Goal: Task Accomplishment & Management: Manage account settings

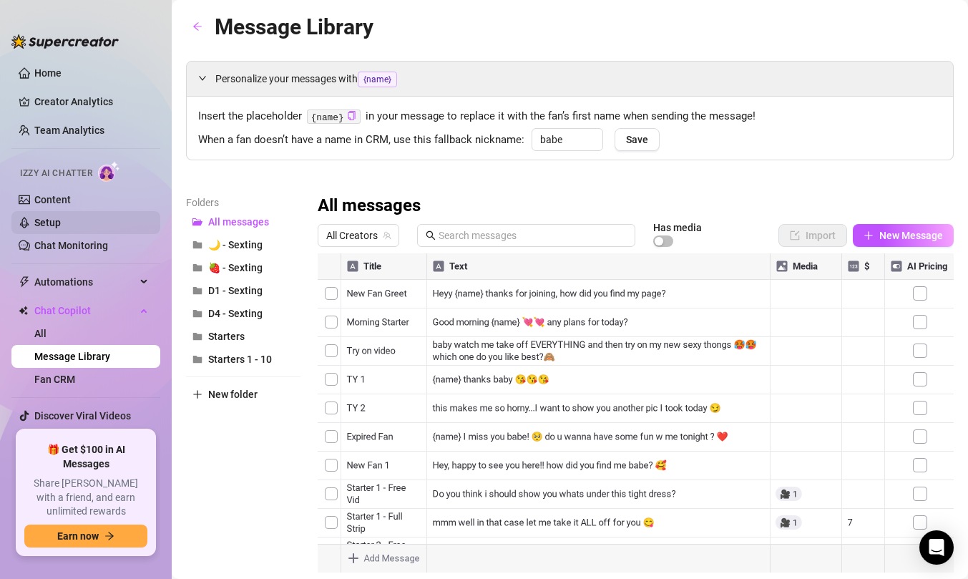
click at [61, 223] on link "Setup" at bounding box center [47, 222] width 26 height 11
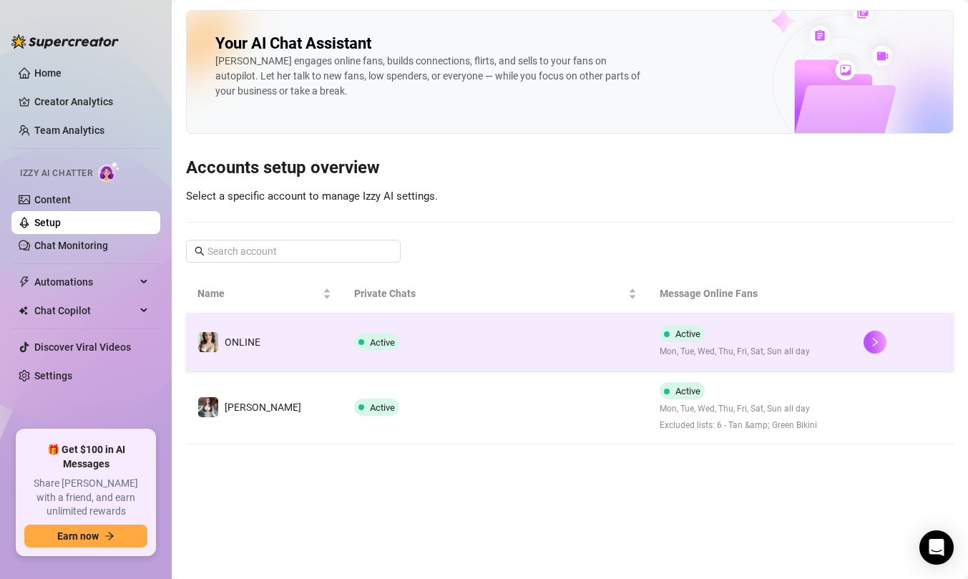
click at [271, 356] on td "ONLINE" at bounding box center [264, 341] width 157 height 57
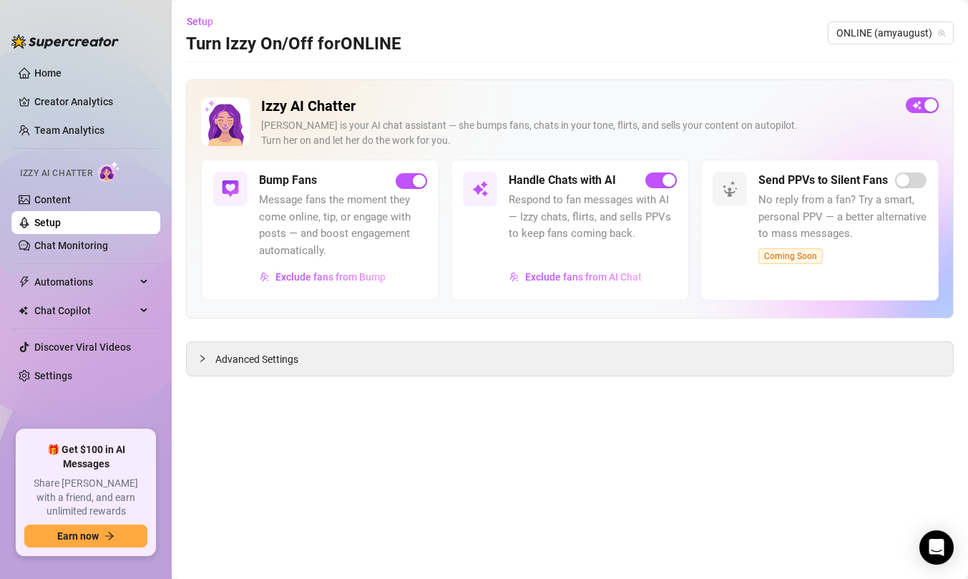
click at [61, 225] on link "Setup" at bounding box center [47, 222] width 26 height 11
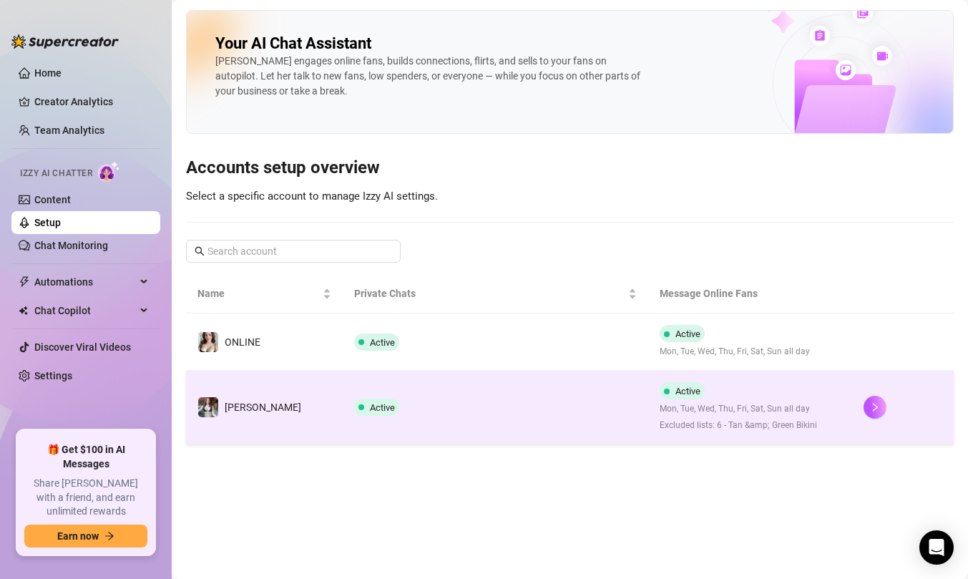
click at [261, 408] on td "[PERSON_NAME]" at bounding box center [264, 408] width 157 height 74
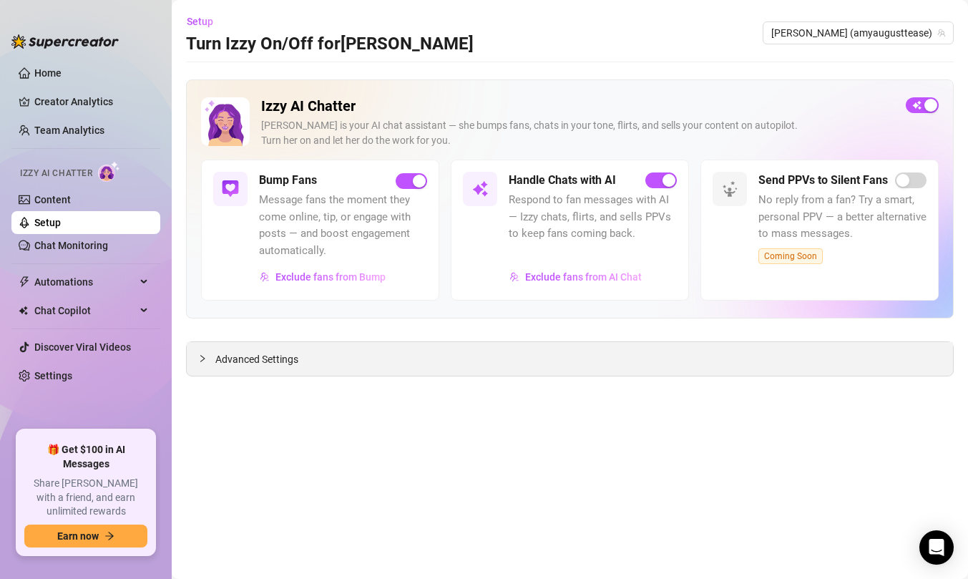
click at [438, 353] on div "Advanced Settings" at bounding box center [570, 359] width 767 height 34
click at [214, 354] on div at bounding box center [206, 359] width 17 height 16
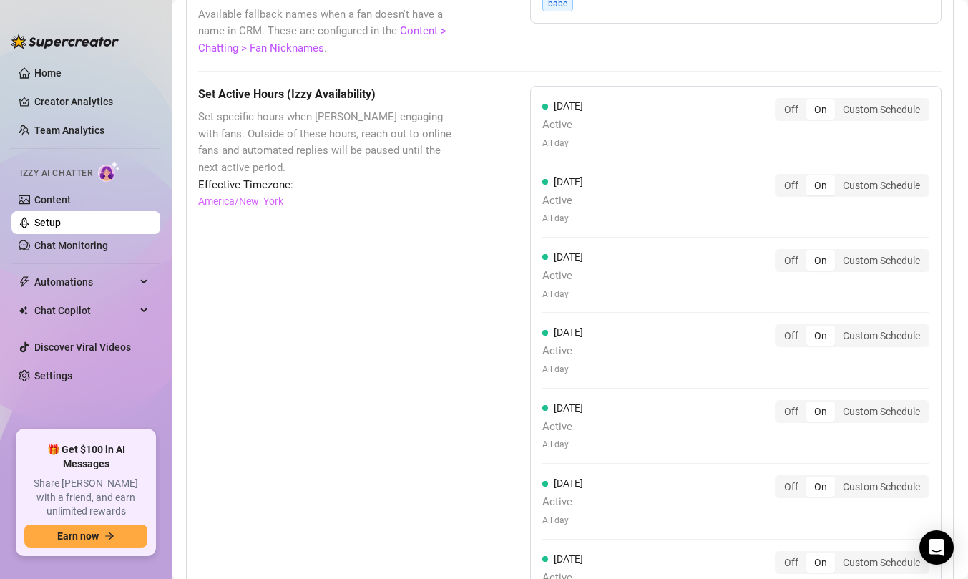
scroll to position [823, 0]
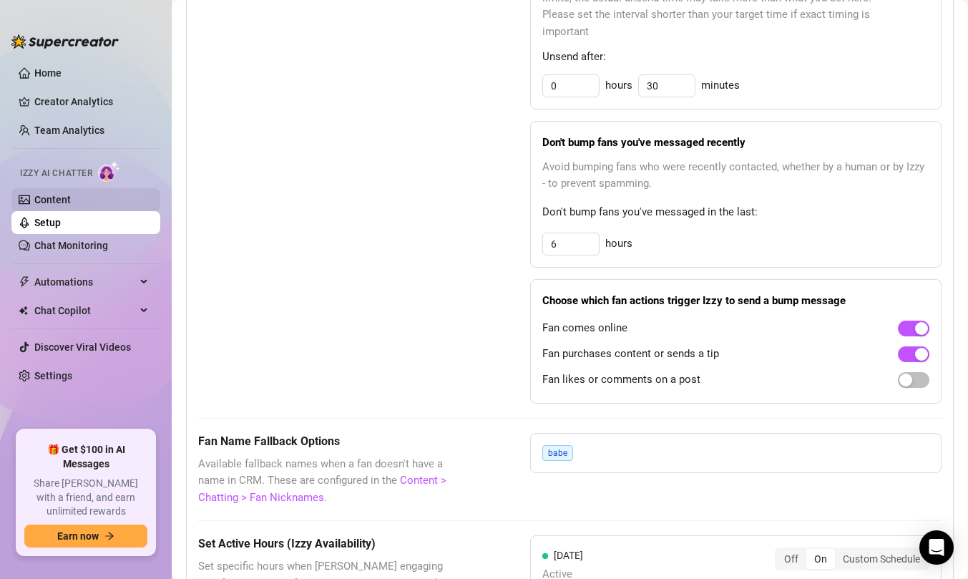
click at [71, 195] on link "Content" at bounding box center [52, 199] width 37 height 11
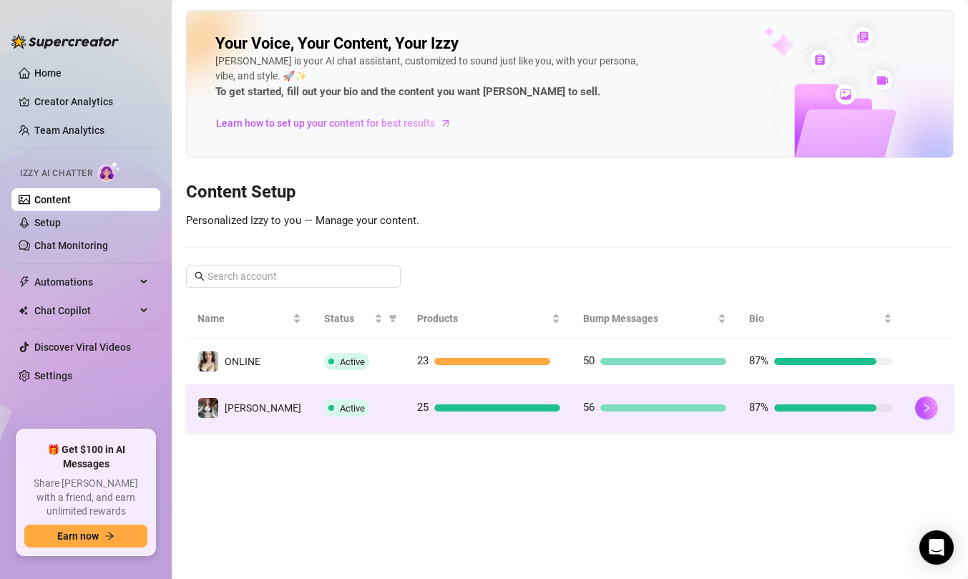
click at [313, 409] on td "Active" at bounding box center [359, 408] width 93 height 47
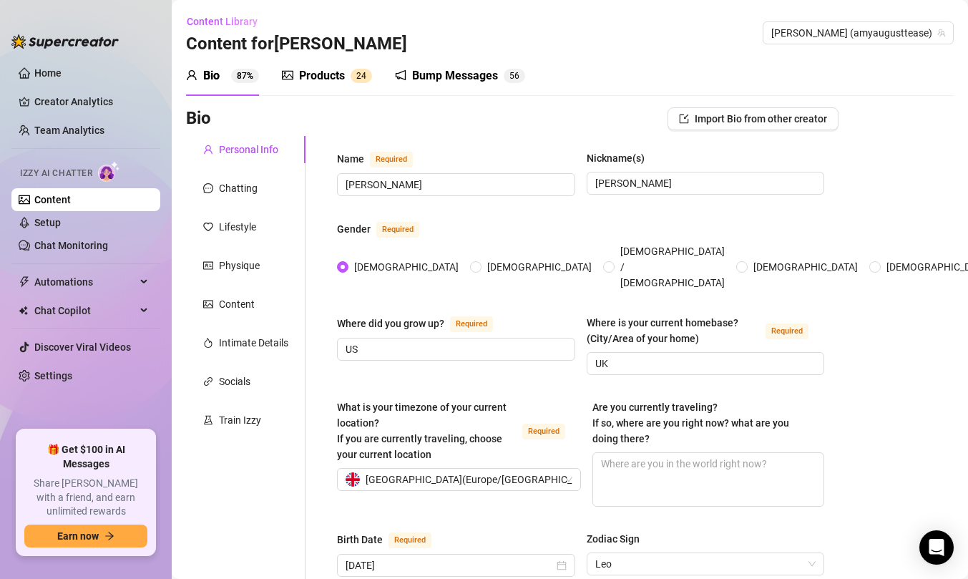
click at [334, 74] on div "Products" at bounding box center [322, 75] width 46 height 17
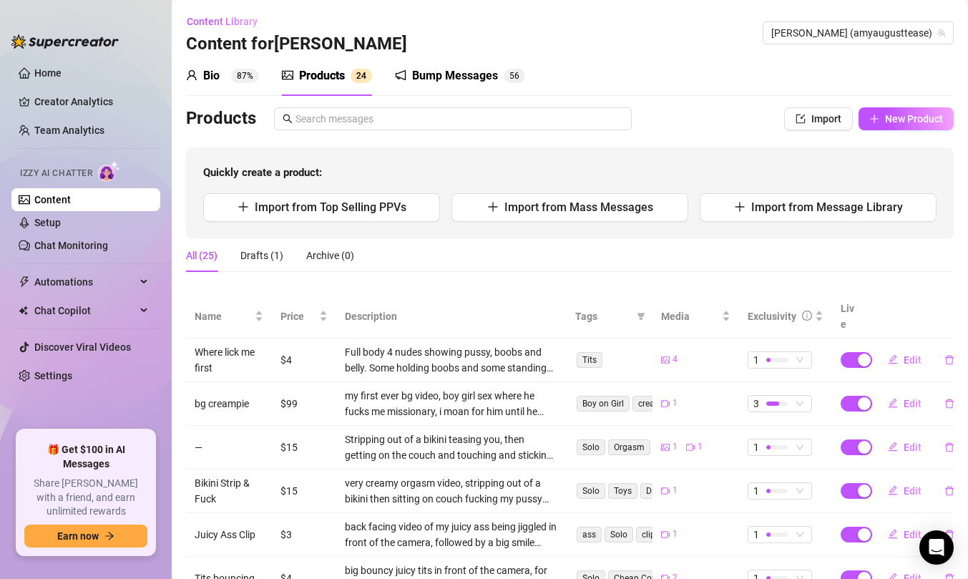
click at [245, 74] on sup "87%" at bounding box center [245, 76] width 28 height 14
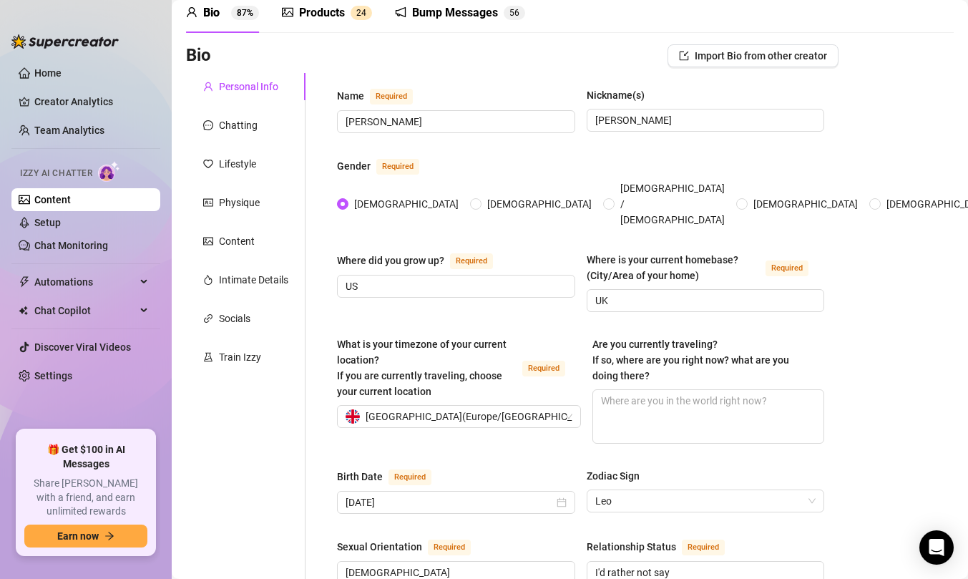
scroll to position [81, 0]
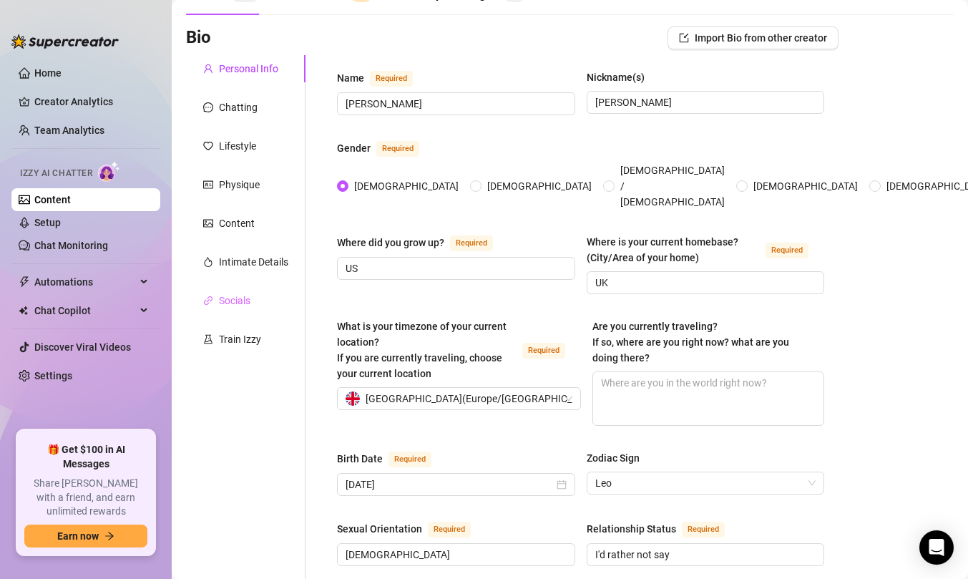
click at [253, 306] on div "Socials" at bounding box center [246, 300] width 120 height 27
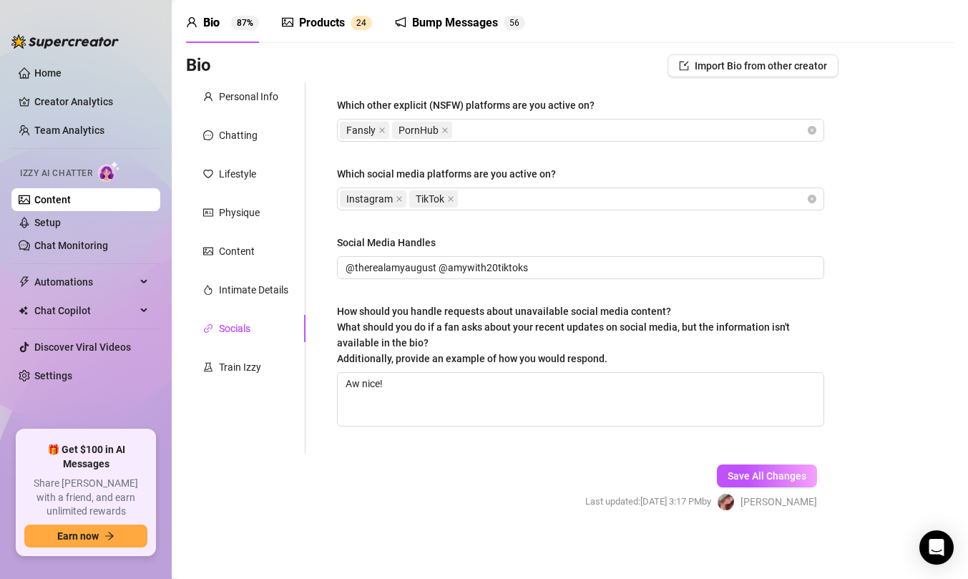
scroll to position [53, 0]
click at [252, 93] on div "Personal Info" at bounding box center [248, 97] width 59 height 16
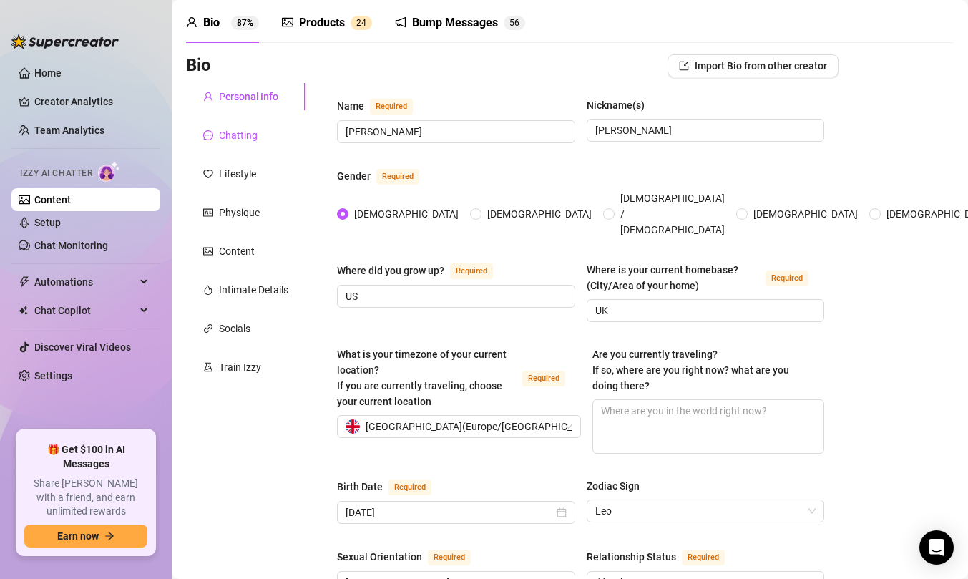
click at [248, 137] on div "Chatting" at bounding box center [238, 135] width 39 height 16
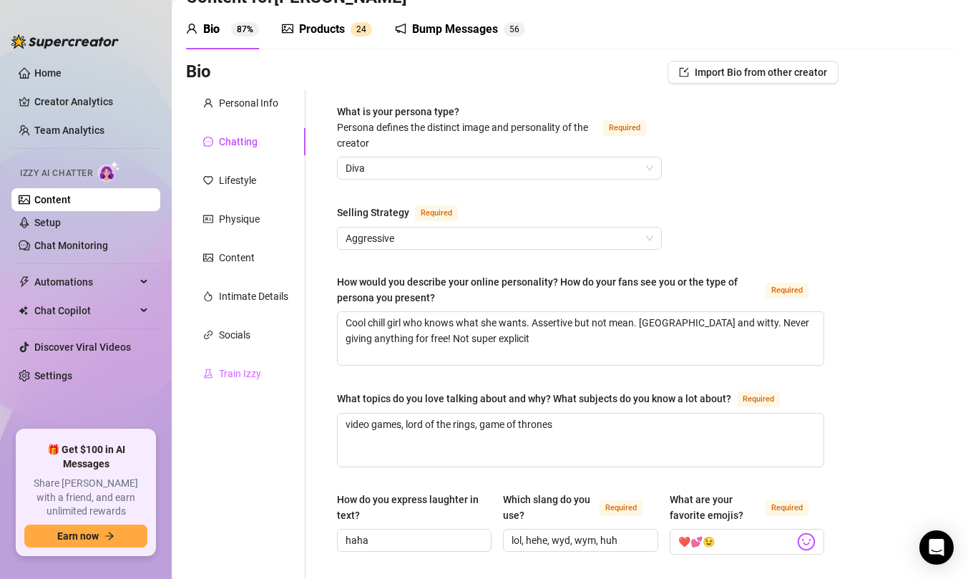
scroll to position [25, 0]
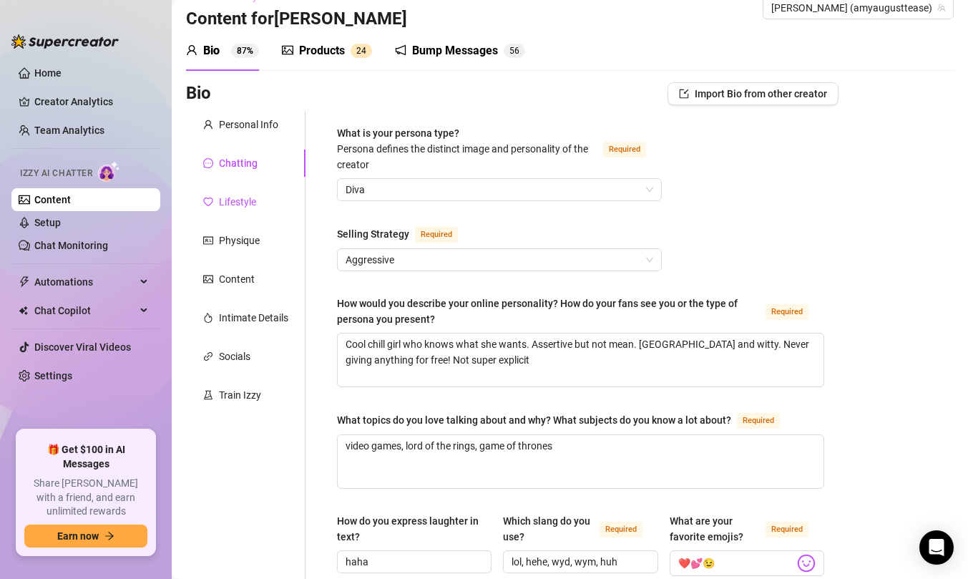
click at [246, 198] on div "Lifestyle" at bounding box center [237, 202] width 37 height 16
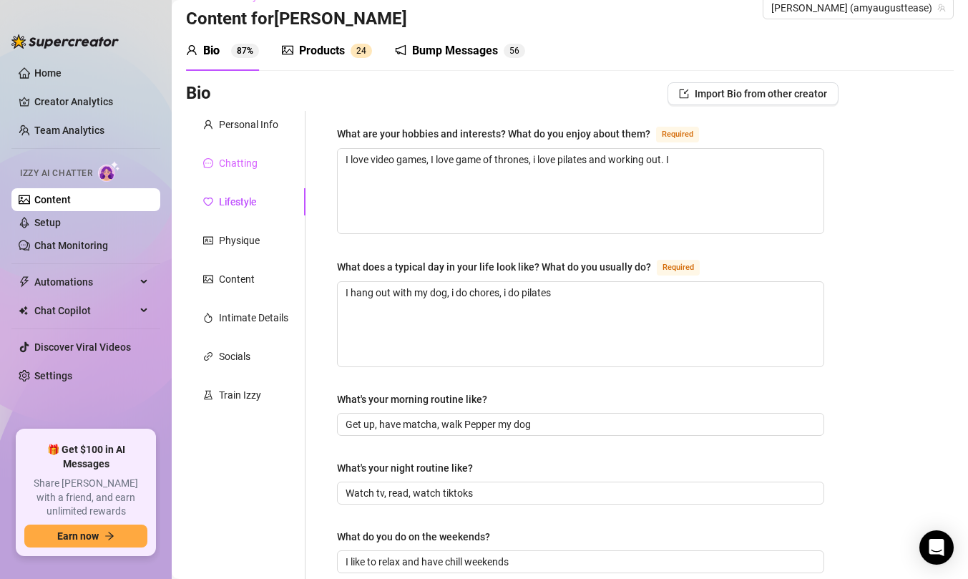
click at [272, 164] on div "Chatting" at bounding box center [246, 163] width 120 height 27
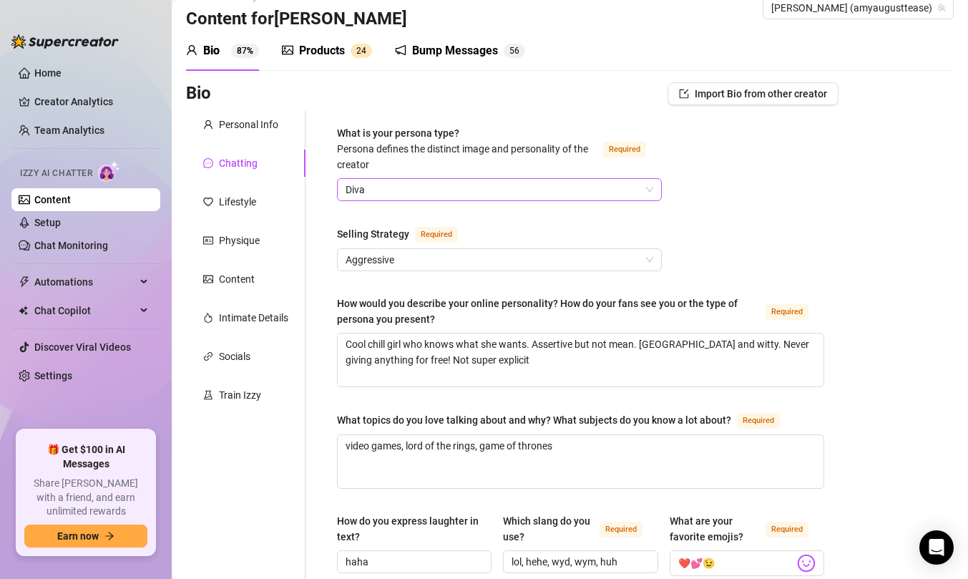
click at [432, 188] on span "Diva" at bounding box center [500, 189] width 308 height 21
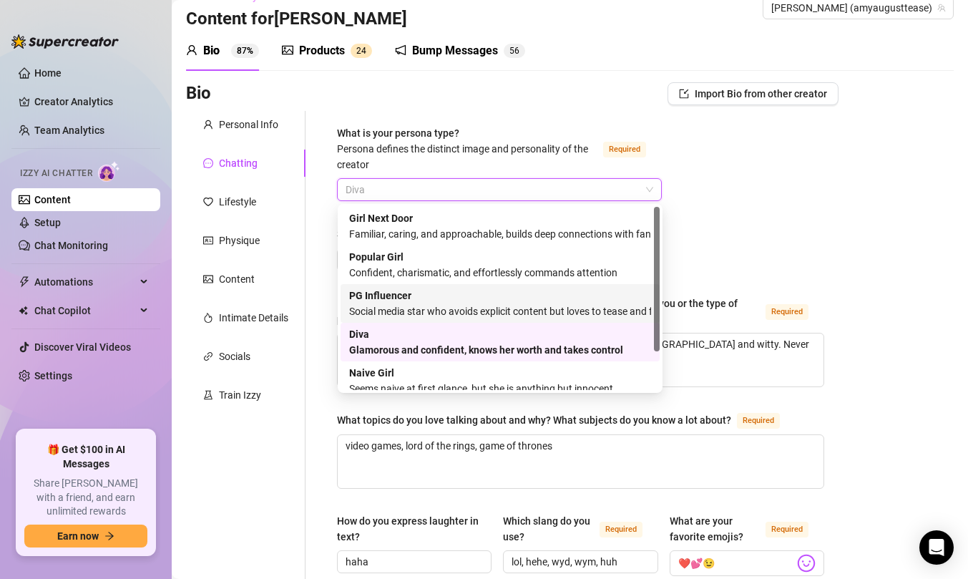
click at [452, 312] on div "Social media star who avoids explicit content but loves to tease and flirt" at bounding box center [500, 311] width 302 height 16
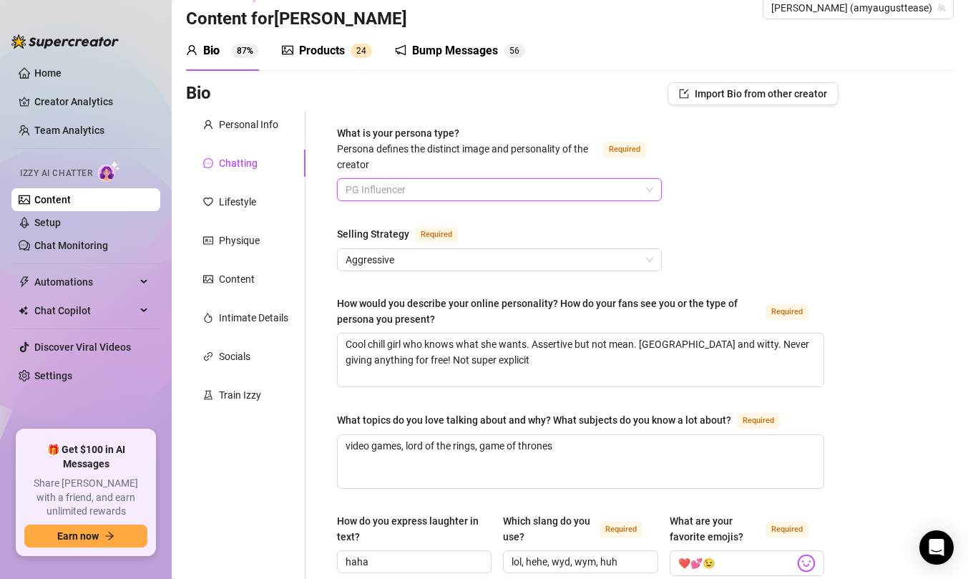
click at [488, 198] on span "PG Influencer" at bounding box center [500, 189] width 308 height 21
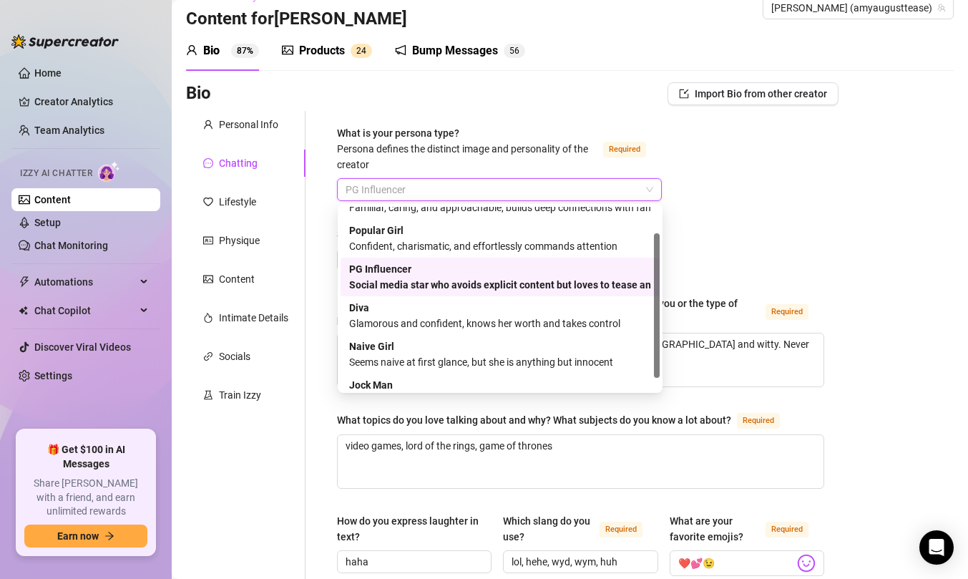
scroll to position [49, 0]
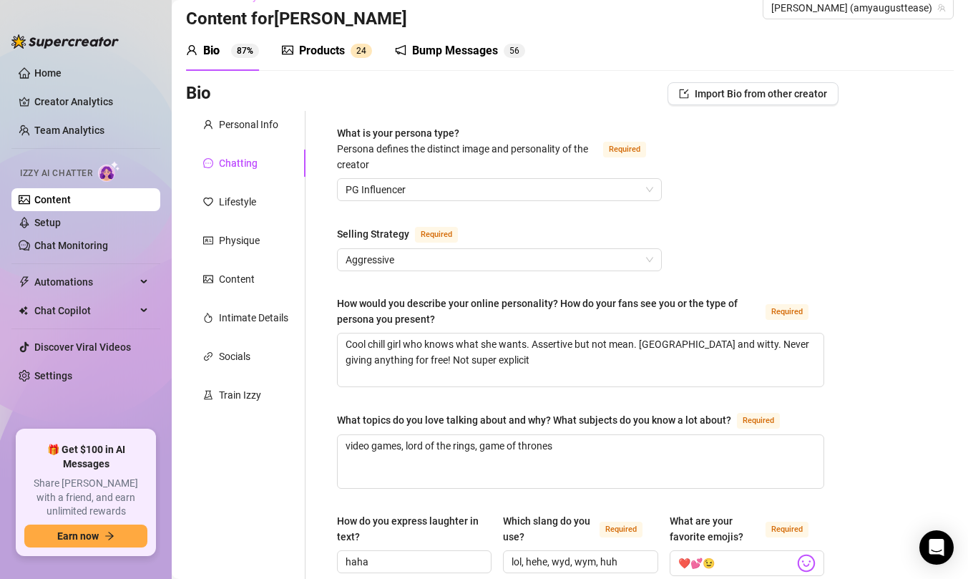
scroll to position [119, 0]
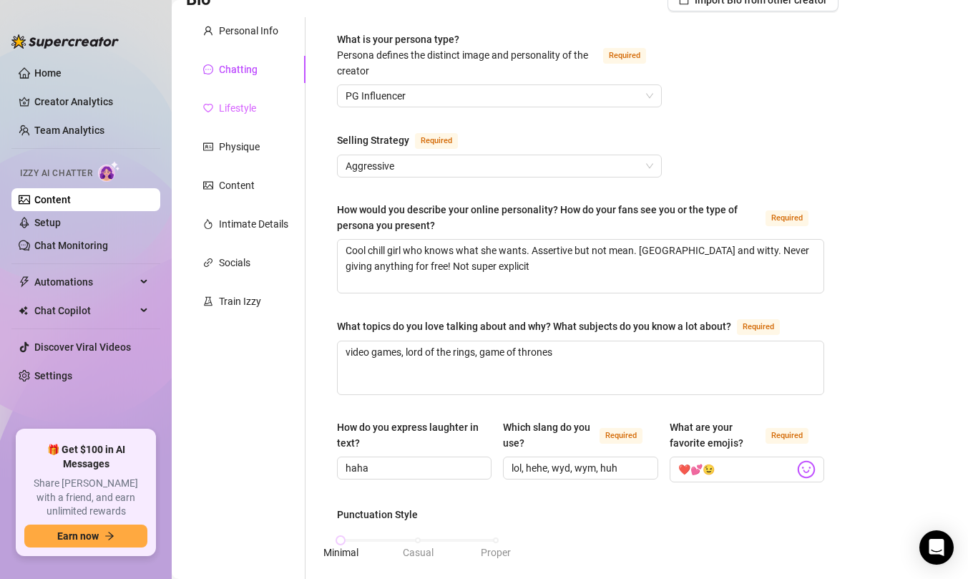
click at [258, 112] on div "Lifestyle" at bounding box center [246, 107] width 120 height 27
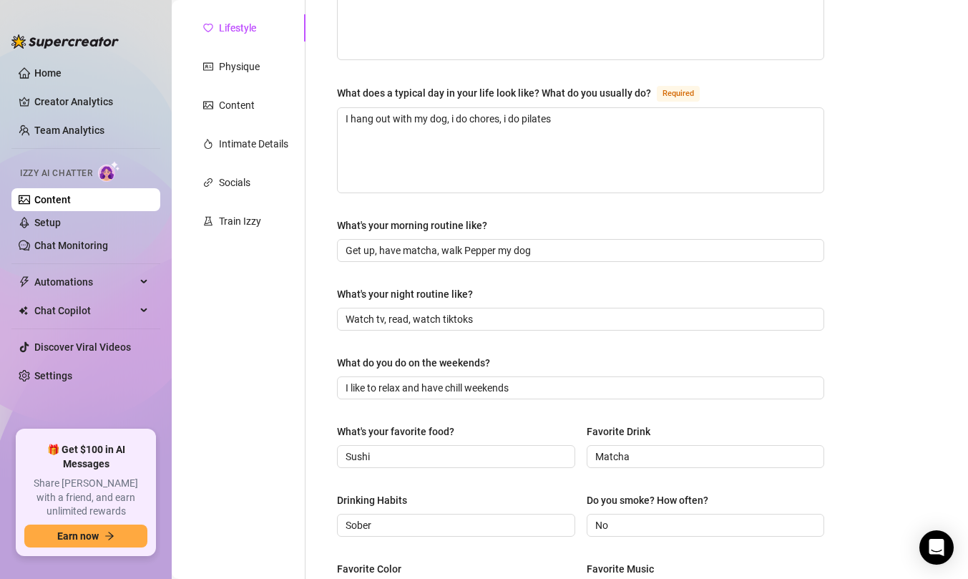
scroll to position [120, 0]
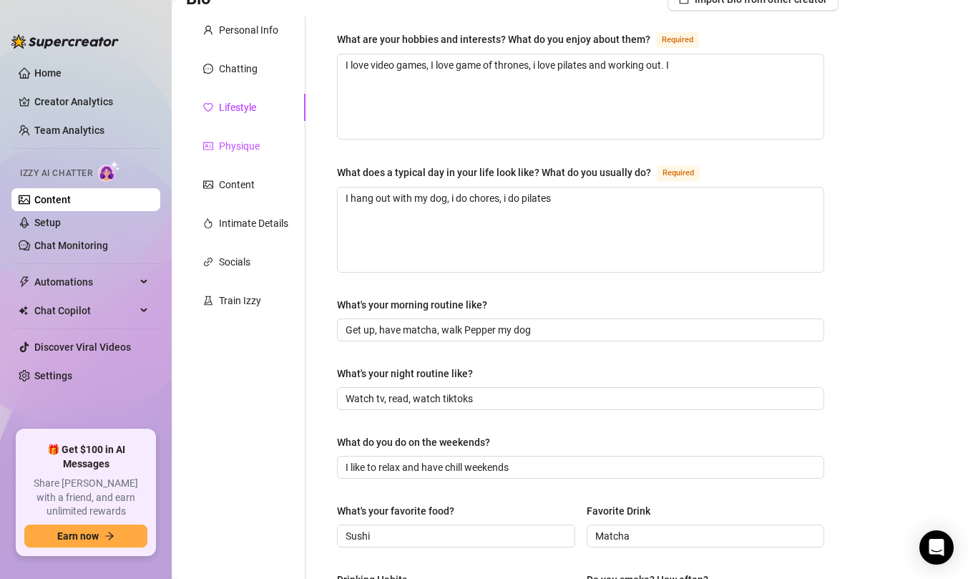
click at [245, 143] on div "Physique" at bounding box center [239, 146] width 41 height 16
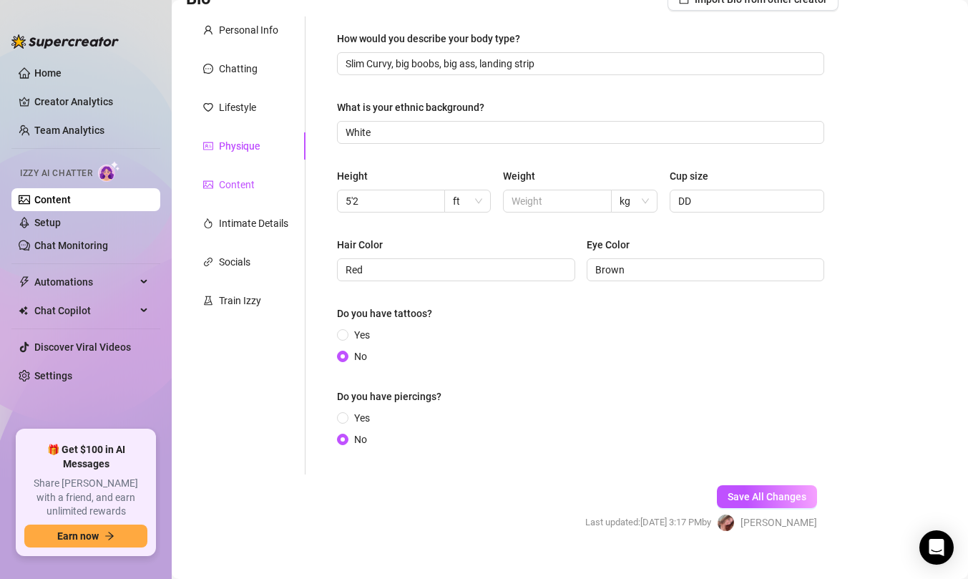
click at [243, 189] on div "Content" at bounding box center [237, 185] width 36 height 16
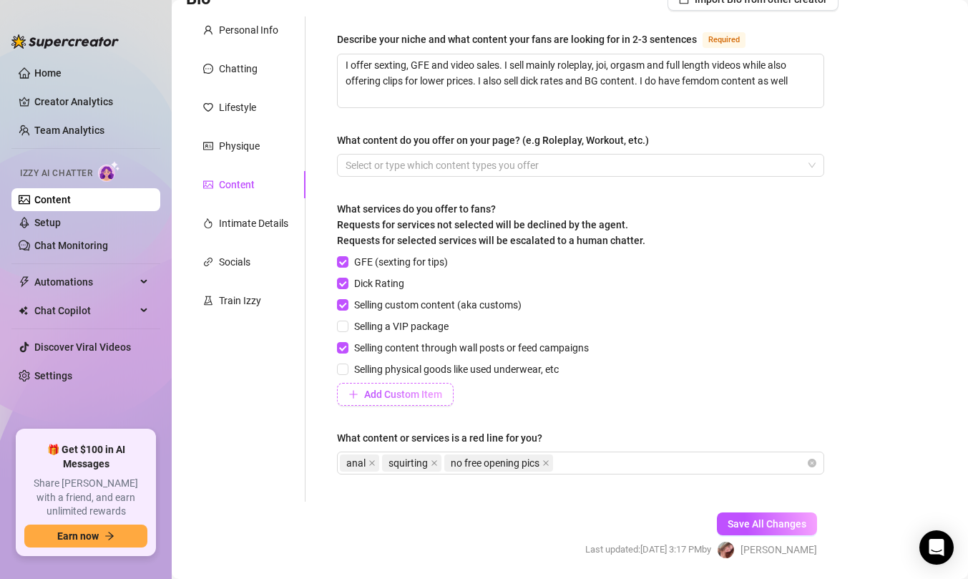
click at [376, 393] on span "Add Custom Item" at bounding box center [403, 394] width 78 height 11
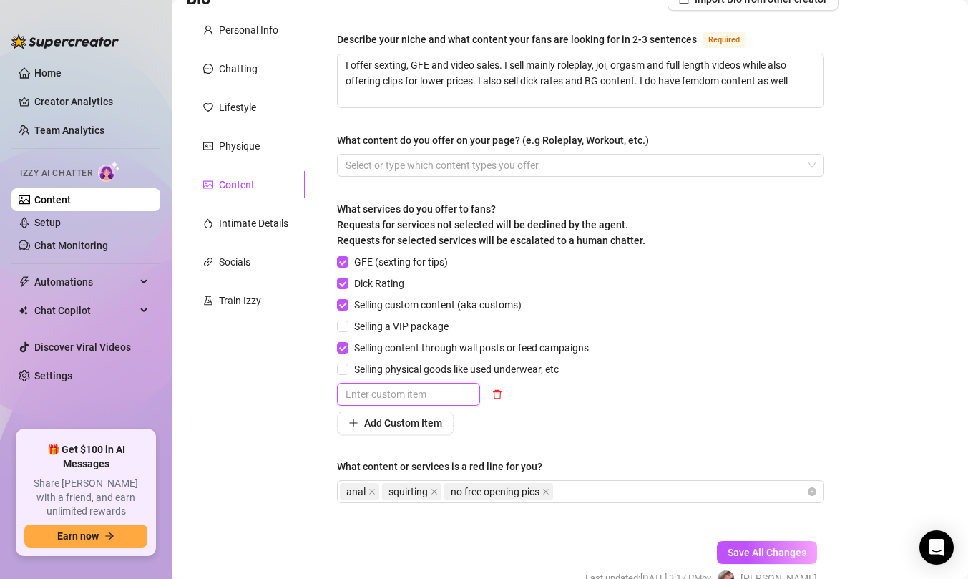
click at [390, 396] on input "text" at bounding box center [408, 394] width 143 height 23
type input "welcome bundle"
click at [429, 425] on span "Add Custom Item" at bounding box center [403, 422] width 78 height 11
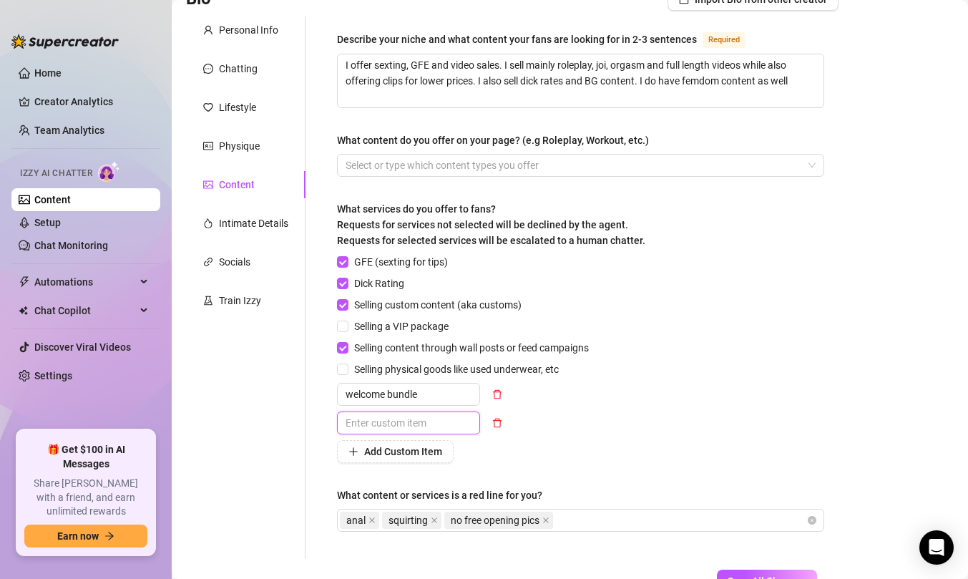
click at [430, 424] on input "text" at bounding box center [408, 423] width 143 height 23
type input "welcome message"
click at [429, 452] on span "Add Custom Item" at bounding box center [403, 451] width 78 height 11
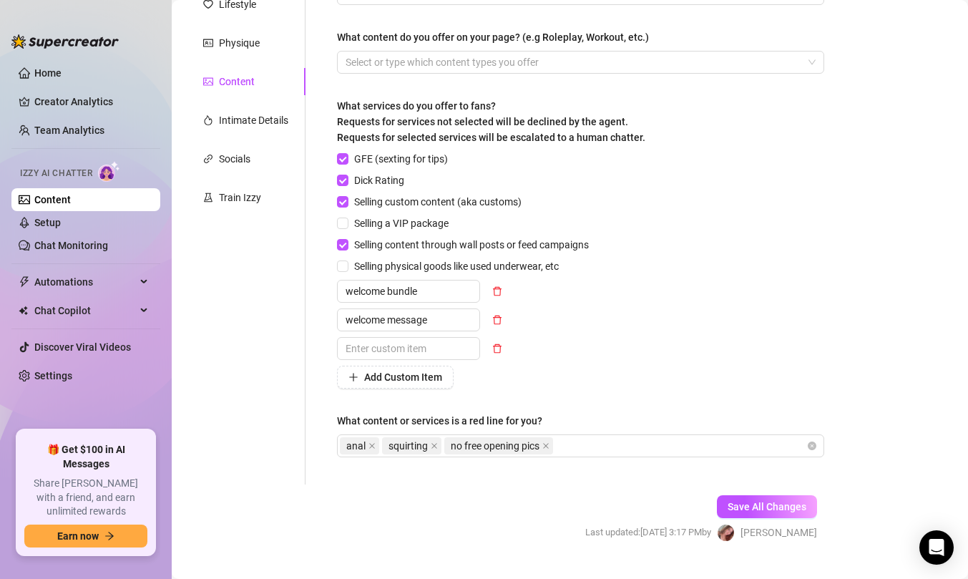
scroll to position [253, 0]
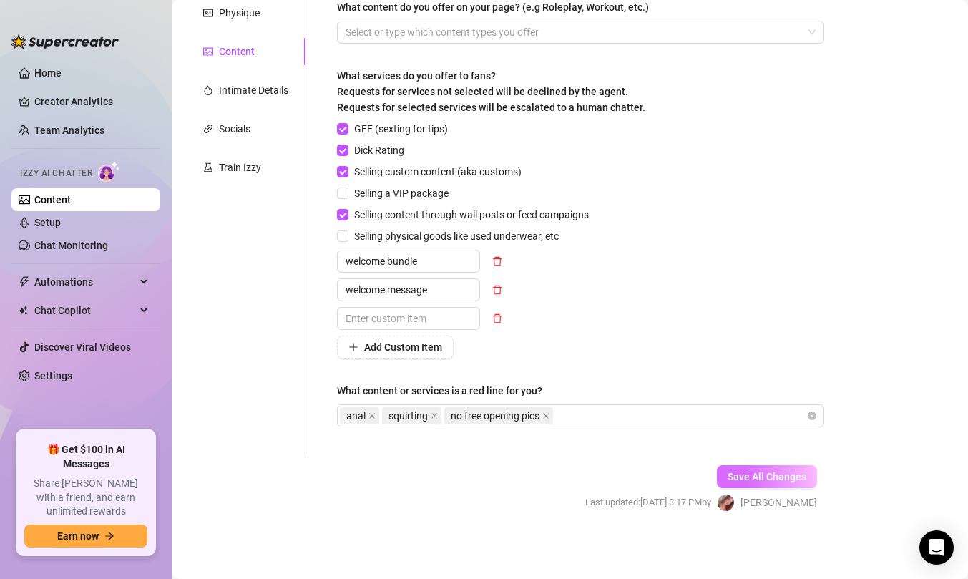
click at [747, 474] on span "Save All Changes" at bounding box center [767, 476] width 79 height 11
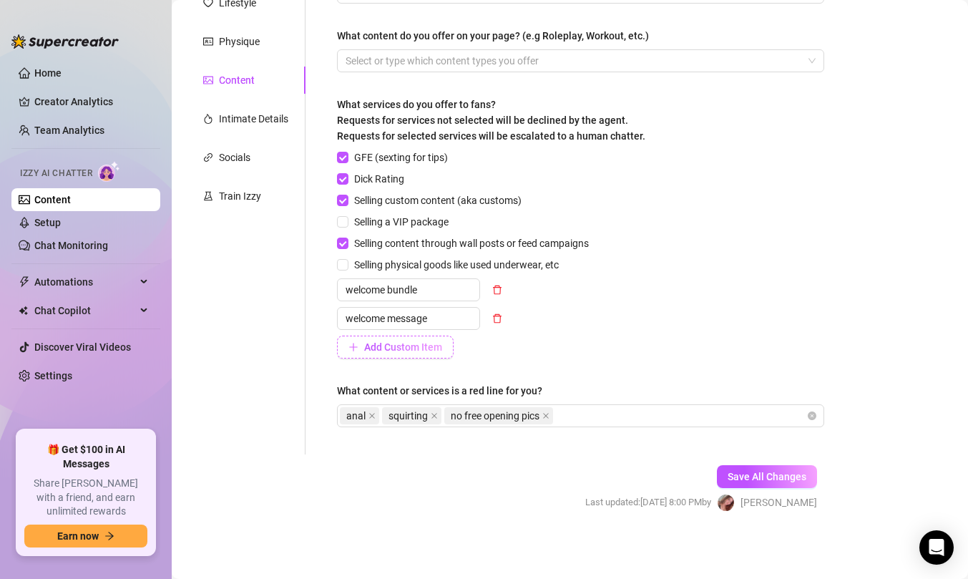
click at [428, 346] on span "Add Custom Item" at bounding box center [403, 346] width 78 height 11
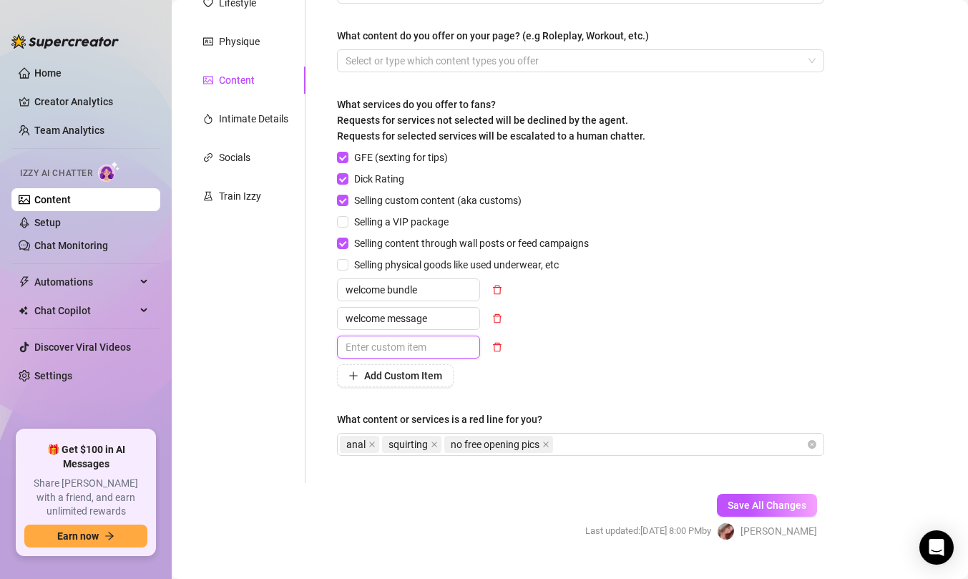
click at [430, 345] on input "text" at bounding box center [408, 347] width 143 height 23
type input "WELCOME"
click at [775, 514] on button "Save All Changes" at bounding box center [767, 505] width 100 height 23
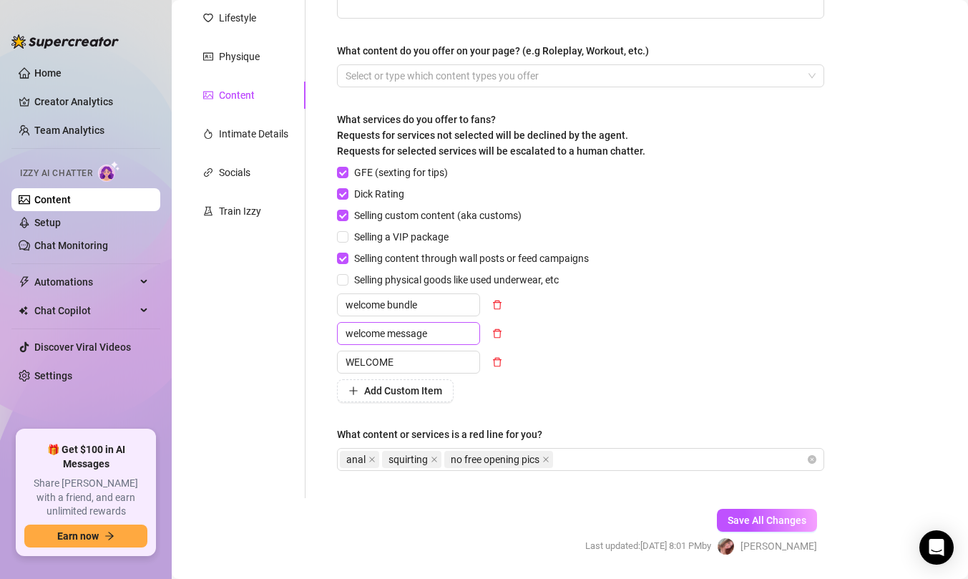
scroll to position [124, 0]
